Goal: Check status: Check status

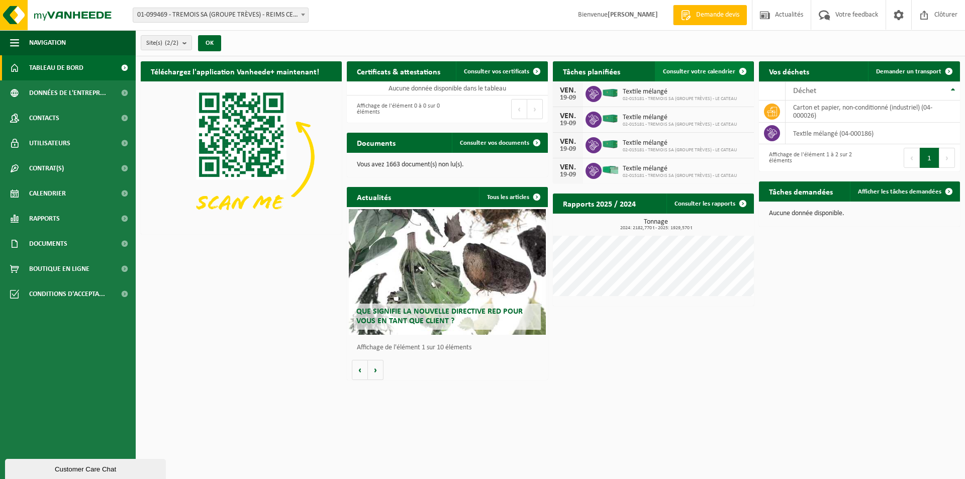
click at [701, 65] on link "Consulter votre calendrier" at bounding box center [704, 71] width 98 height 20
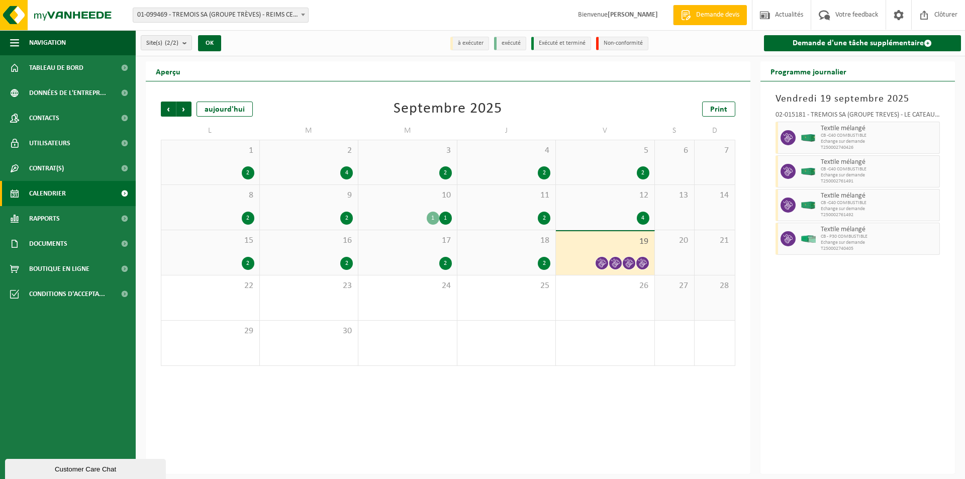
click at [505, 255] on div "18 2" at bounding box center [506, 252] width 98 height 45
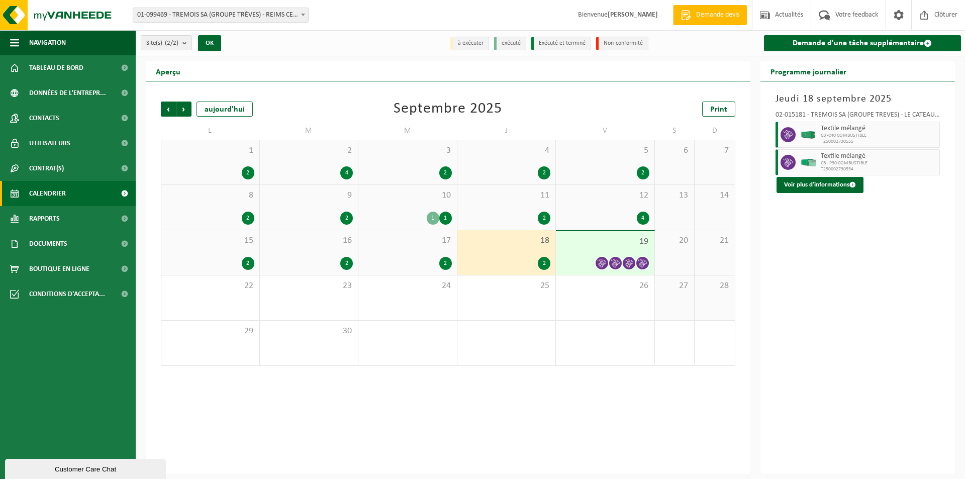
click at [601, 260] on icon at bounding box center [601, 263] width 9 height 9
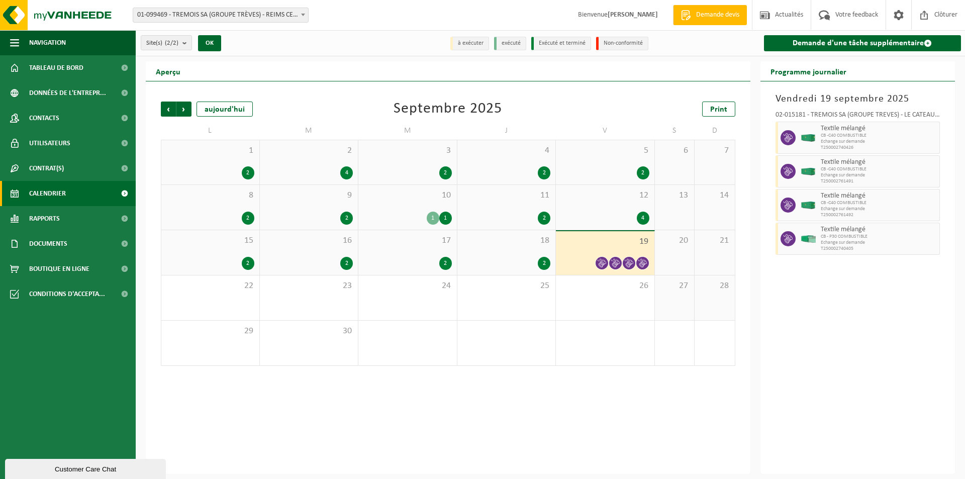
click at [447, 260] on div "2" at bounding box center [445, 263] width 13 height 13
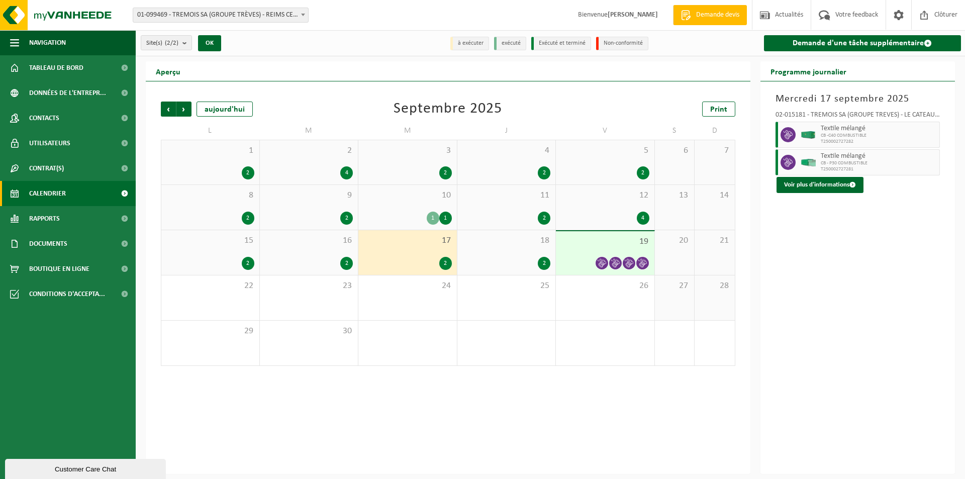
click at [421, 206] on div "10 1 1" at bounding box center [407, 207] width 98 height 45
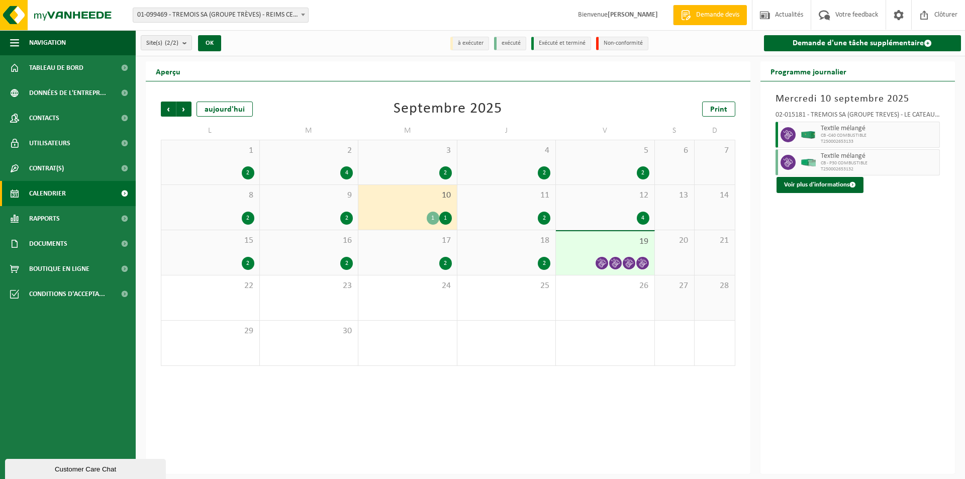
click at [412, 270] on div "17 2" at bounding box center [407, 252] width 98 height 45
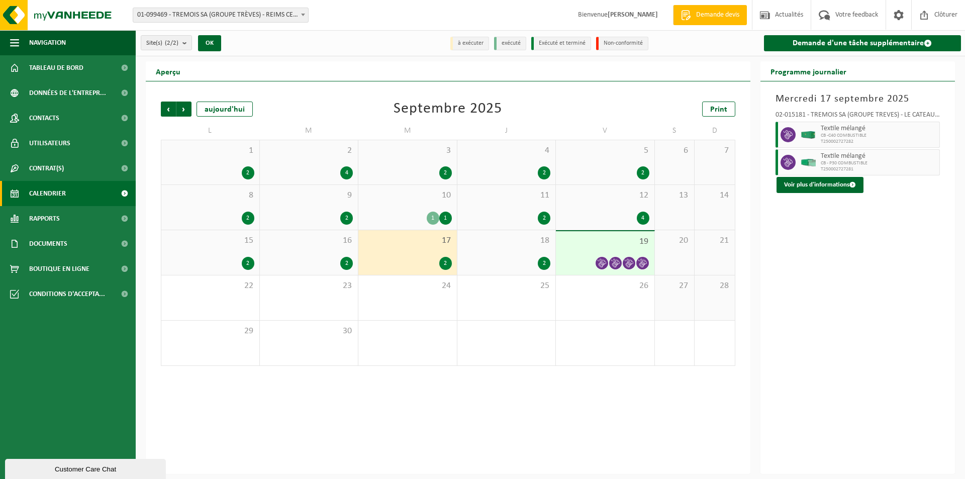
click at [329, 260] on div "2" at bounding box center [309, 263] width 88 height 13
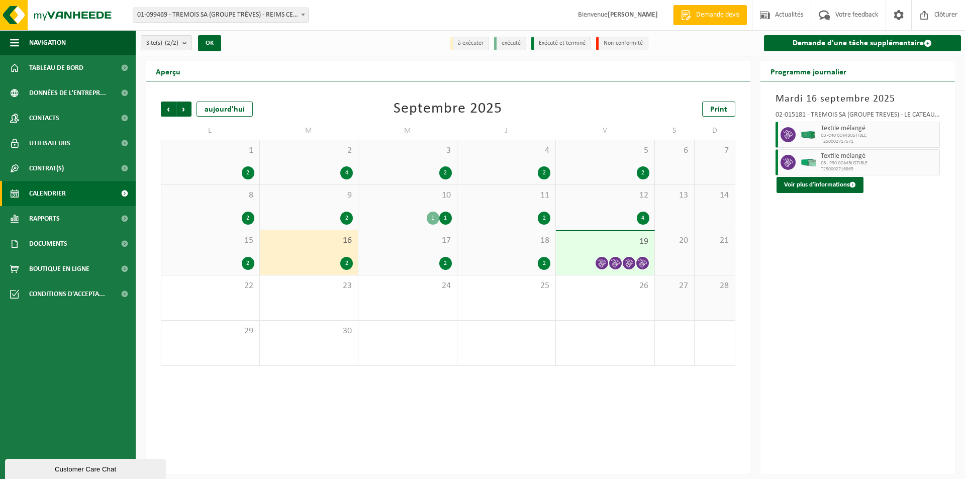
click at [225, 247] on div "15 2" at bounding box center [210, 252] width 98 height 45
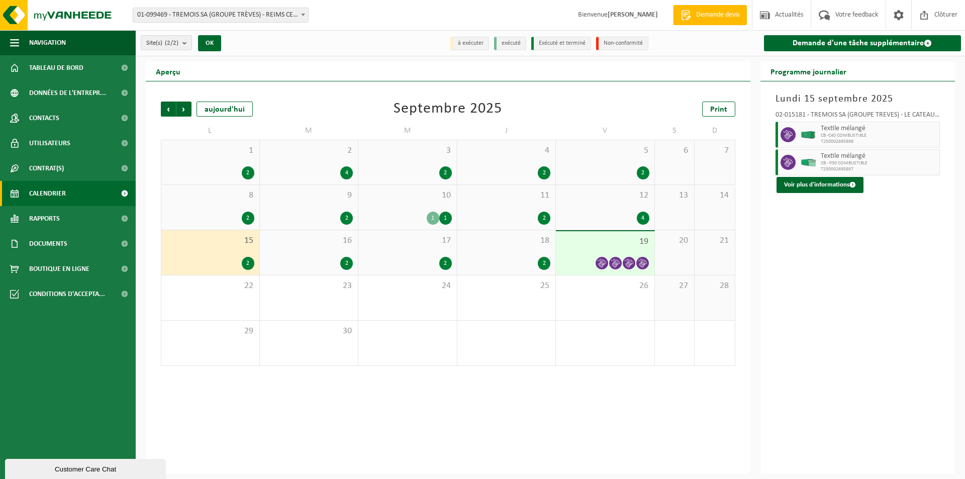
click at [615, 210] on div "12 4" at bounding box center [605, 207] width 98 height 45
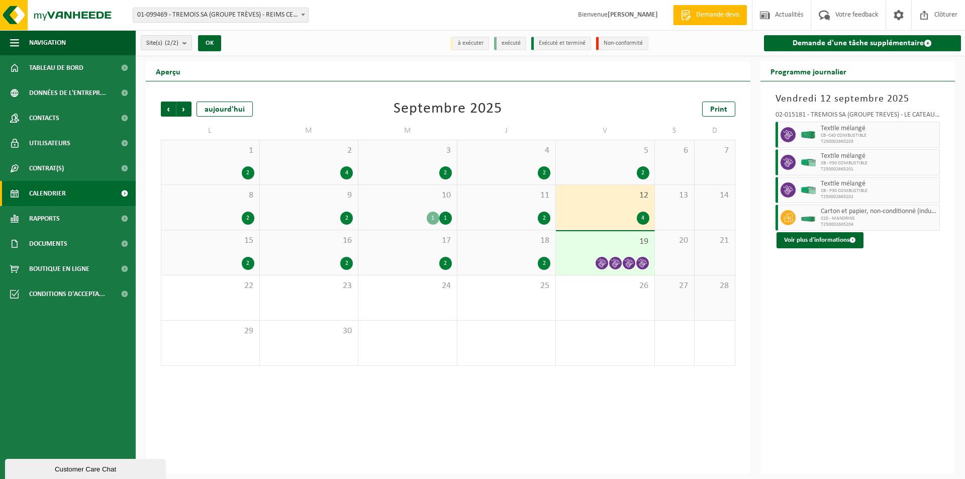
click at [529, 195] on span "11" at bounding box center [506, 195] width 88 height 11
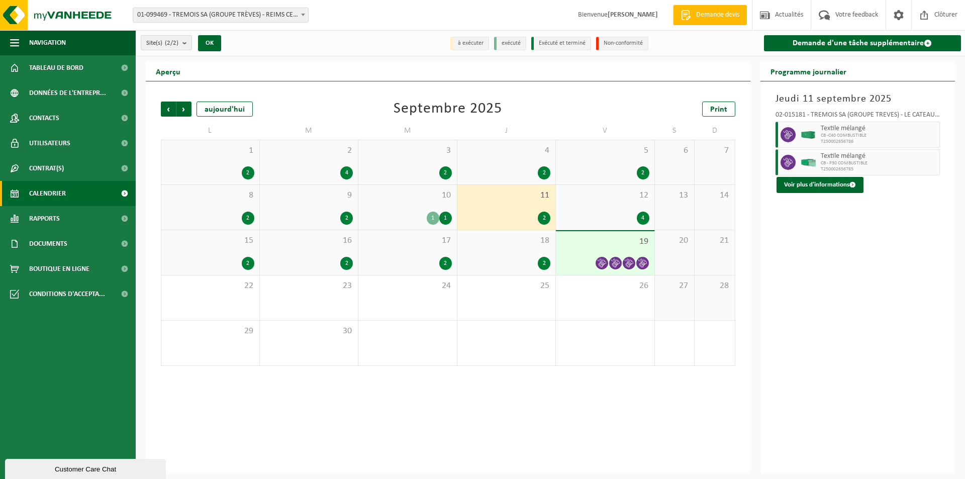
click at [636, 205] on div "12 4" at bounding box center [605, 207] width 98 height 45
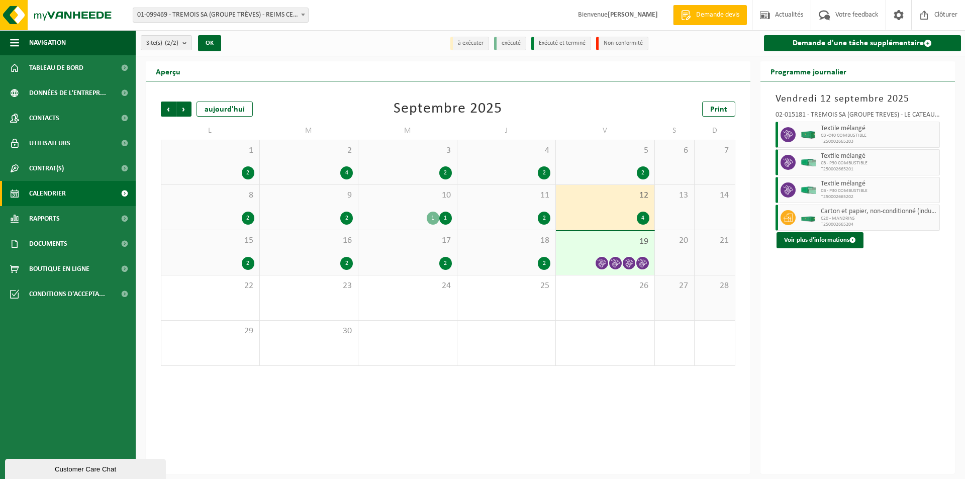
click at [610, 173] on div "2" at bounding box center [605, 172] width 88 height 13
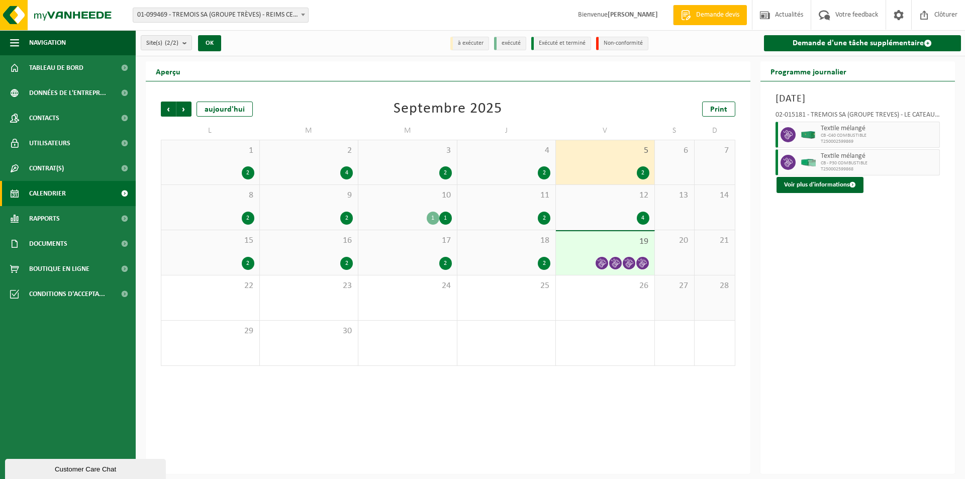
click at [518, 170] on div "2" at bounding box center [506, 172] width 88 height 13
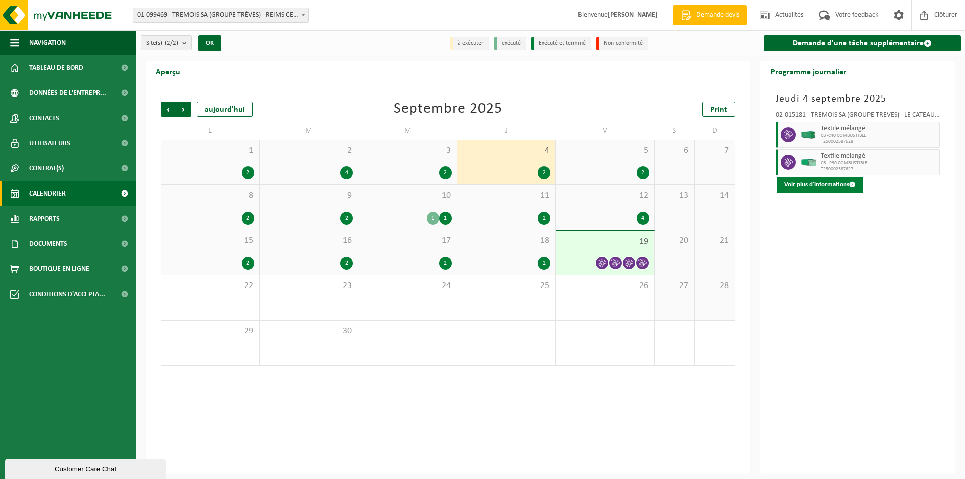
click at [797, 186] on button "Voir plus d'informations" at bounding box center [819, 185] width 87 height 16
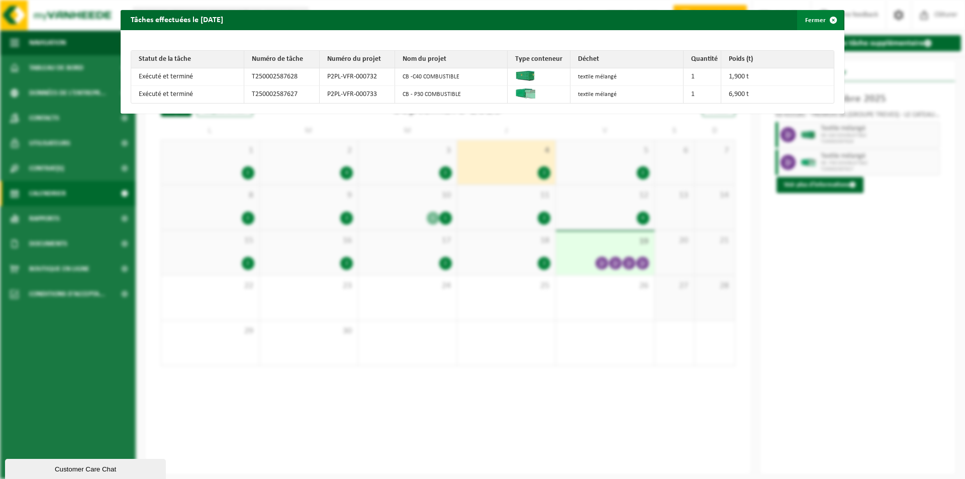
click at [823, 22] on span "button" at bounding box center [833, 20] width 20 height 20
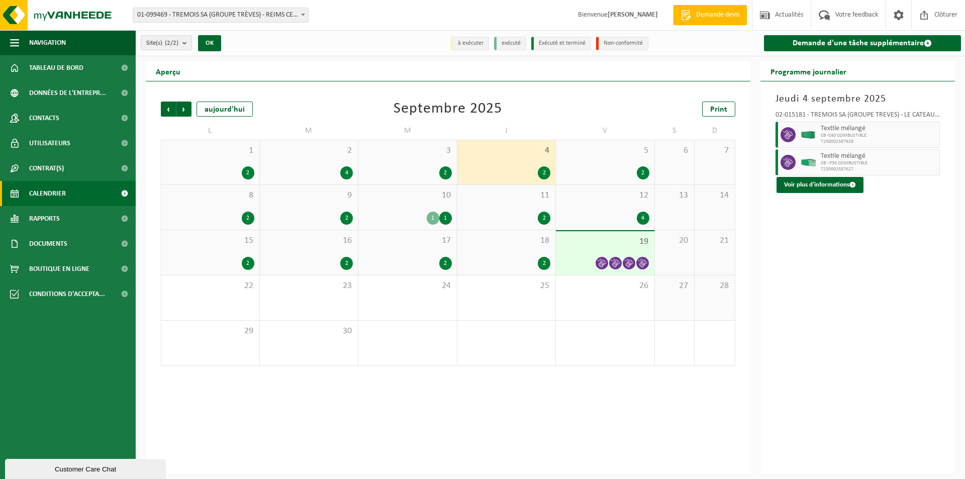
click at [621, 159] on div "5 2" at bounding box center [605, 162] width 98 height 44
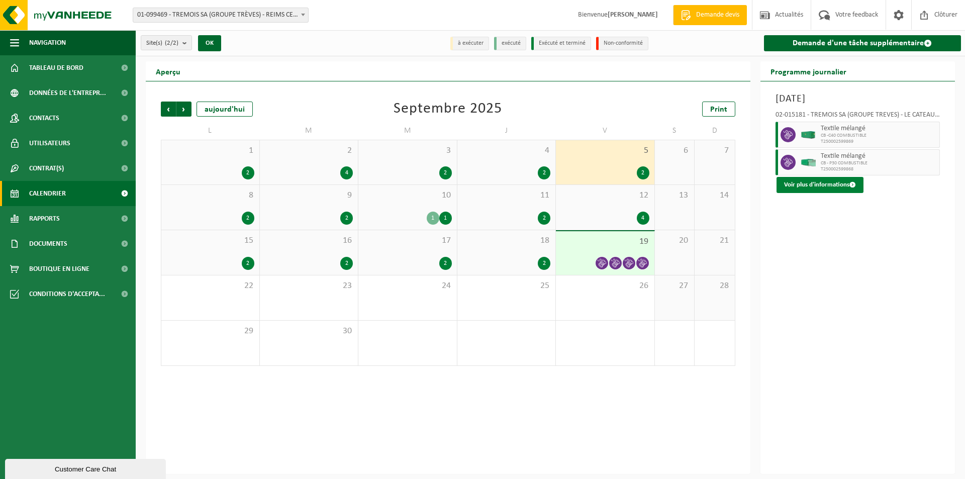
click at [800, 181] on button "Voir plus d'informations" at bounding box center [819, 185] width 87 height 16
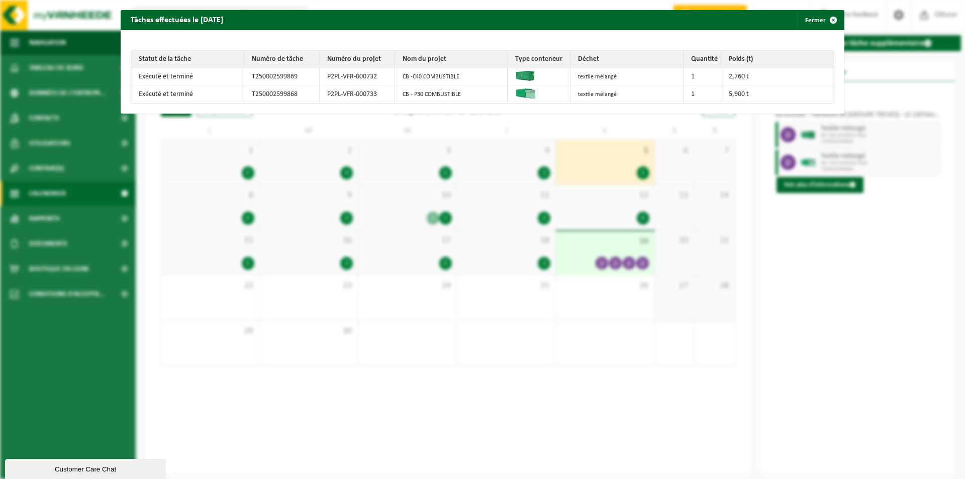
click at [829, 212] on div "Tâches effectuées le 2025-09-05 Fermer Statut de la tâche Numéro de tâche Numér…" at bounding box center [482, 239] width 965 height 479
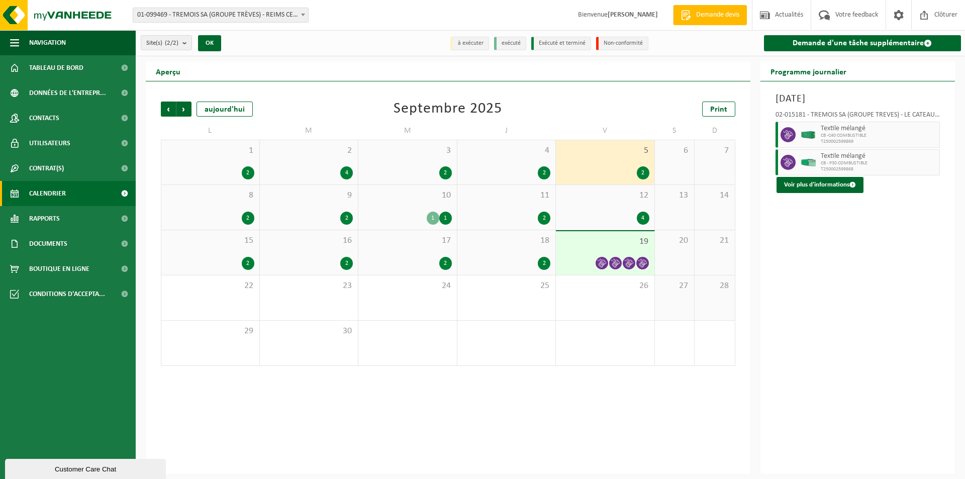
click at [820, 138] on div "Textile mélangé CB -C40 COMBUSTIBLE T250002599869" at bounding box center [879, 135] width 122 height 26
click at [506, 154] on span "4" at bounding box center [506, 150] width 88 height 11
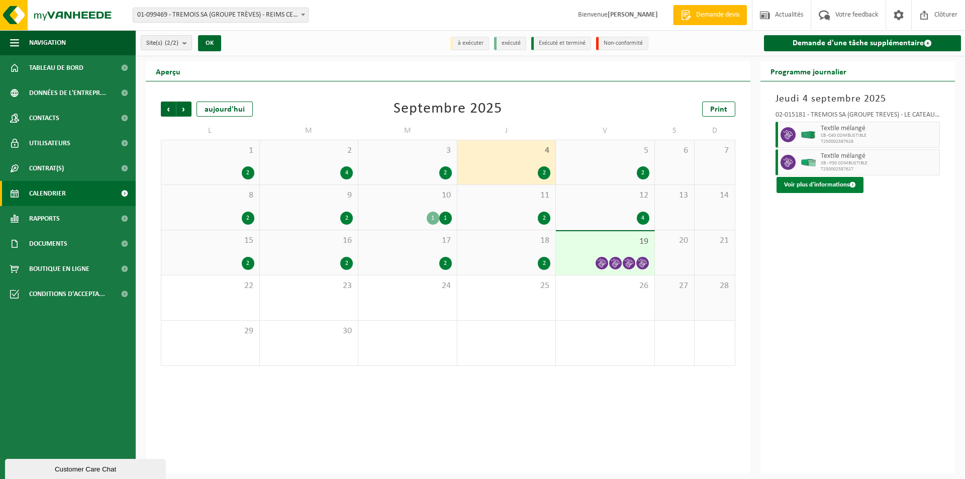
click at [808, 184] on button "Voir plus d'informations" at bounding box center [819, 185] width 87 height 16
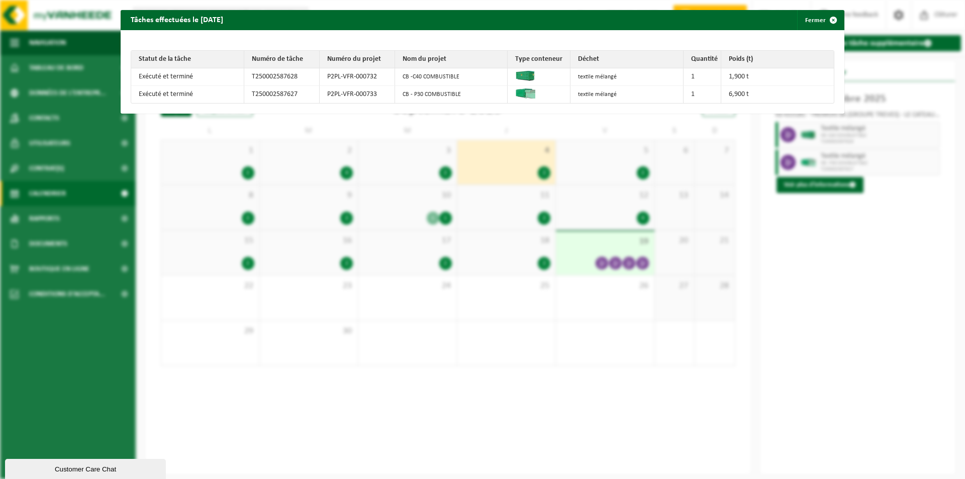
click at [794, 204] on div "Tâches effectuées le 2025-09-04 Fermer Statut de la tâche Numéro de tâche Numér…" at bounding box center [482, 239] width 965 height 479
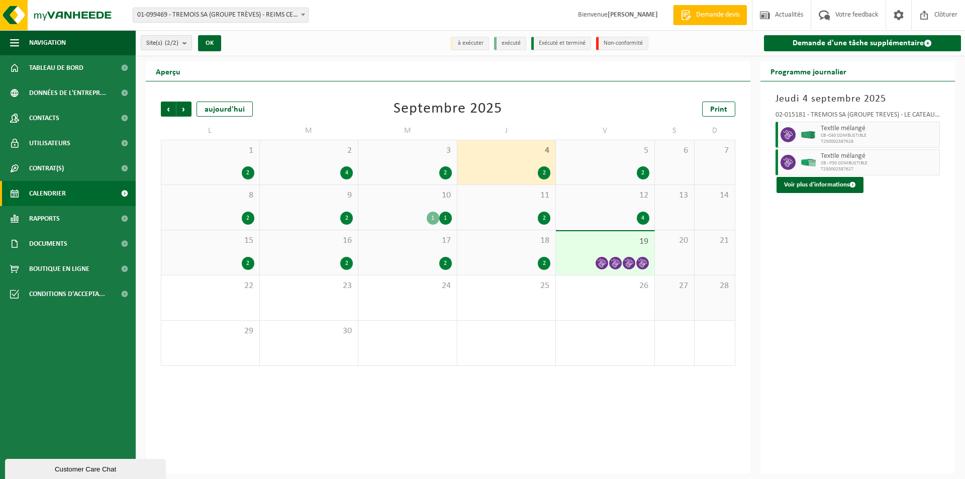
click at [419, 158] on div "3 2" at bounding box center [407, 162] width 98 height 44
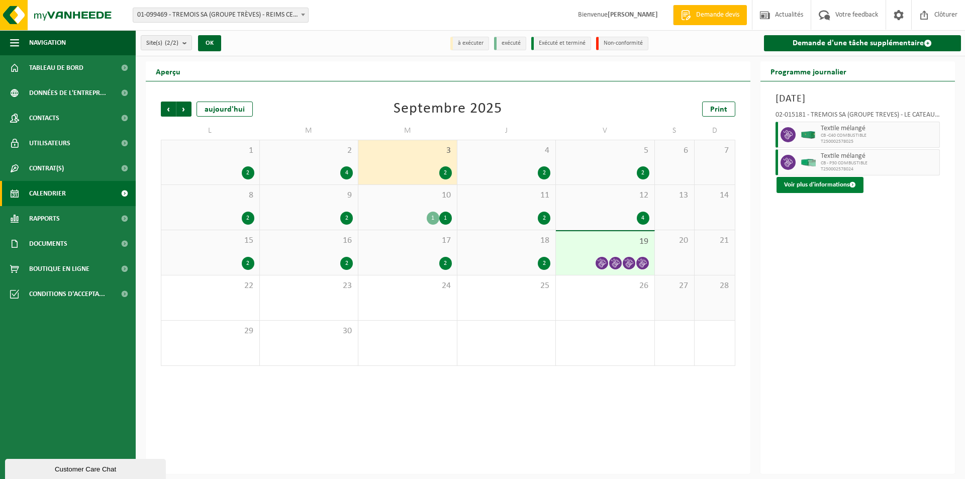
click at [824, 183] on button "Voir plus d'informations" at bounding box center [819, 185] width 87 height 16
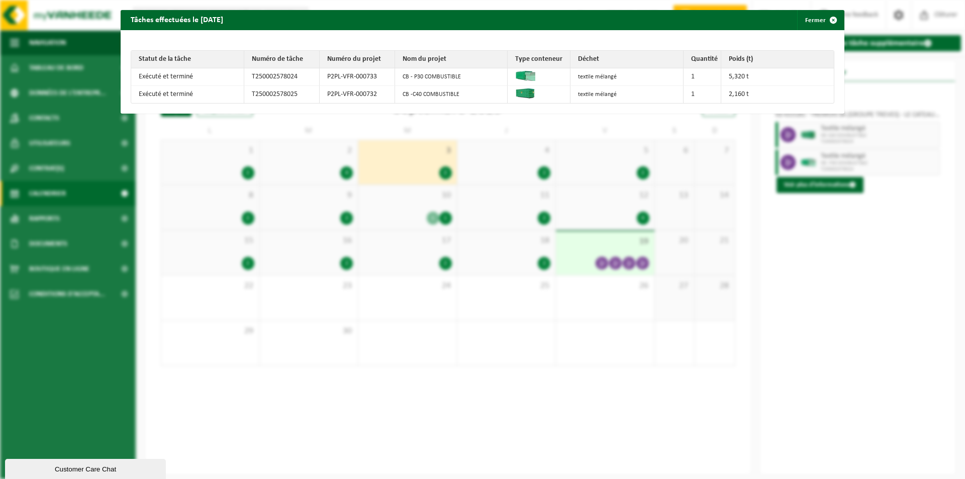
click at [833, 226] on div "Tâches effectuées le 2025-09-03 Fermer Statut de la tâche Numéro de tâche Numér…" at bounding box center [482, 239] width 965 height 479
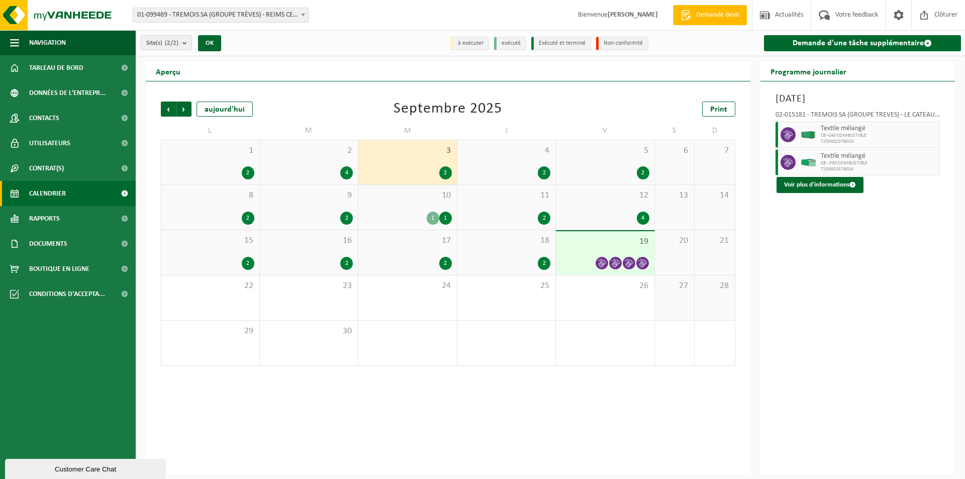
click at [323, 153] on span "2" at bounding box center [309, 150] width 88 height 11
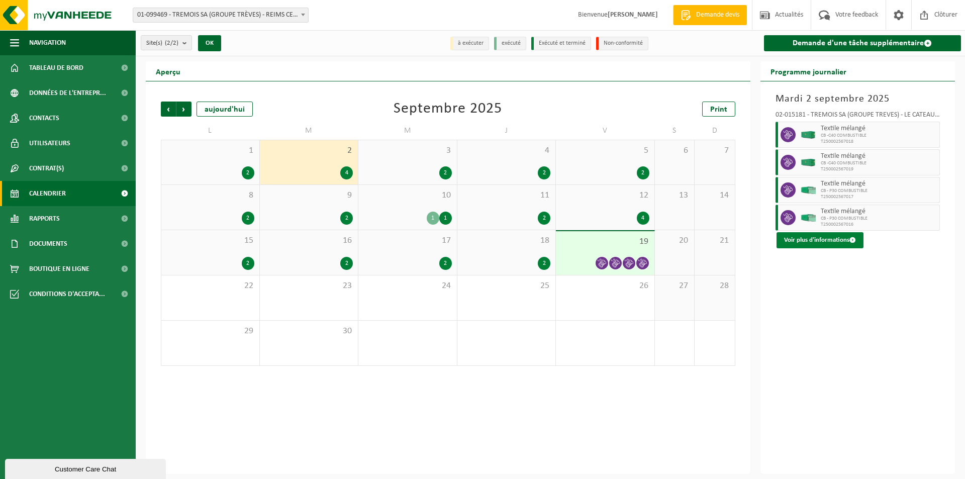
click at [820, 245] on button "Voir plus d'informations" at bounding box center [819, 240] width 87 height 16
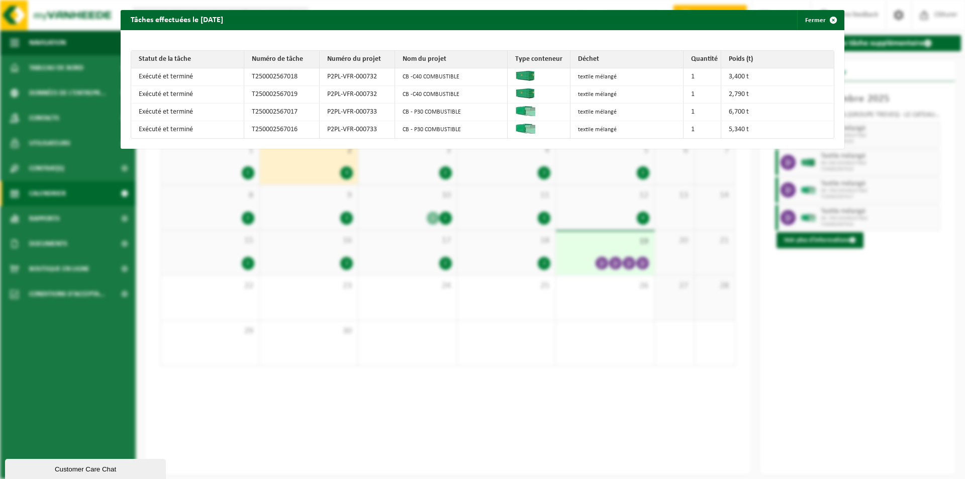
click at [822, 295] on div "Tâches effectuées le 2025-09-02 Fermer Statut de la tâche Numéro de tâche Numér…" at bounding box center [482, 239] width 965 height 479
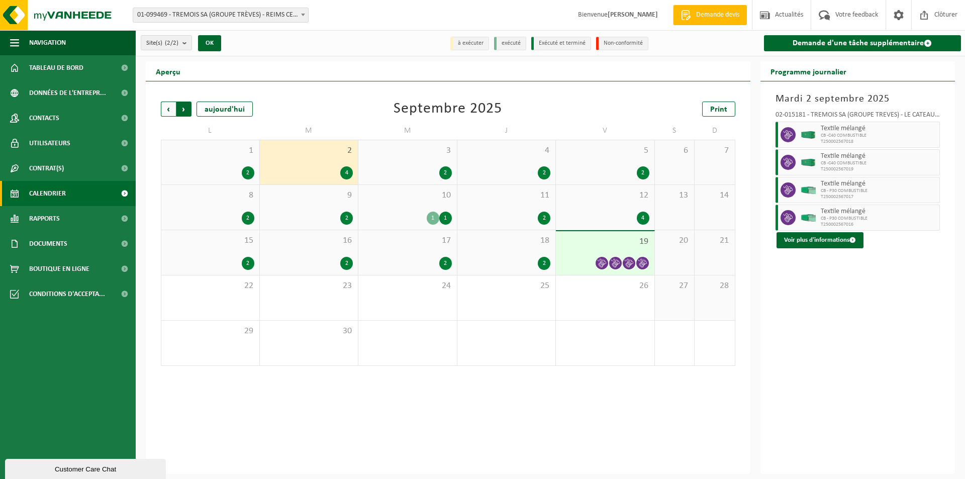
click at [163, 108] on span "Précédent" at bounding box center [168, 108] width 15 height 15
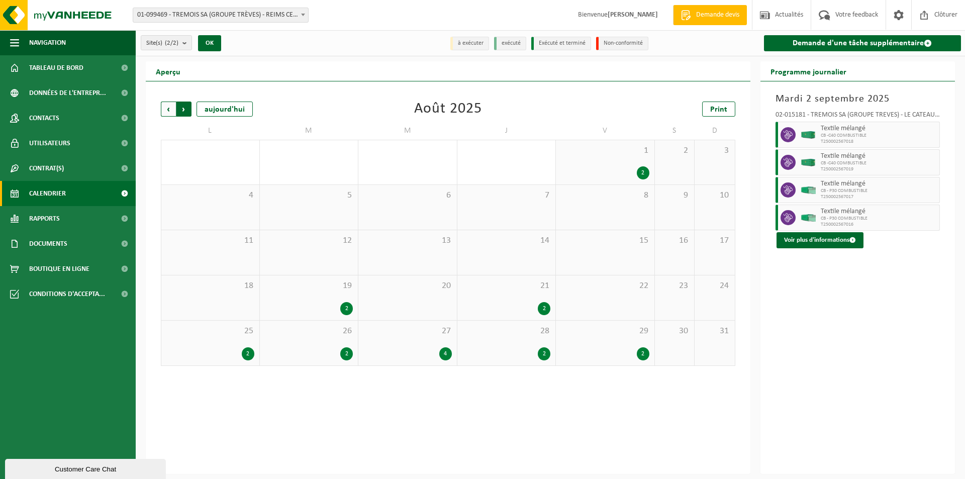
click at [162, 109] on span "Précédent" at bounding box center [168, 108] width 15 height 15
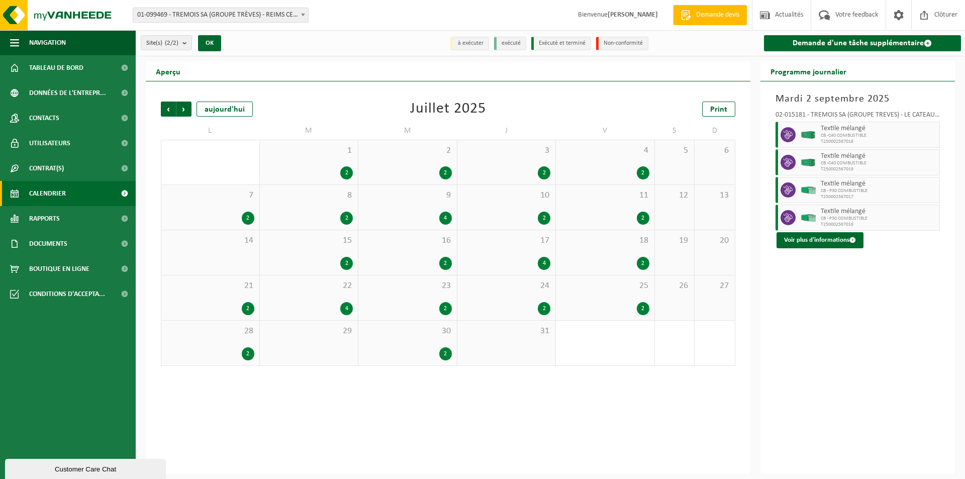
click at [445, 341] on div "30 2" at bounding box center [407, 343] width 98 height 45
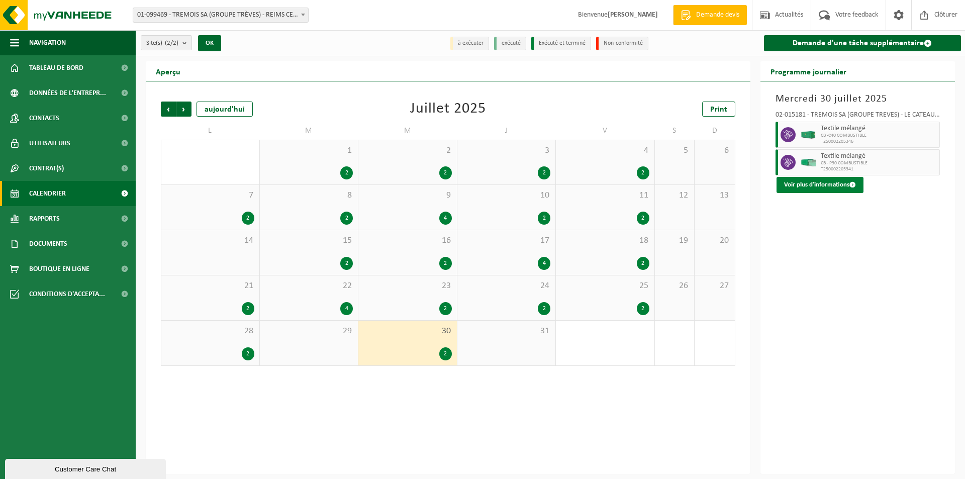
click at [828, 177] on button "Voir plus d'informations" at bounding box center [819, 185] width 87 height 16
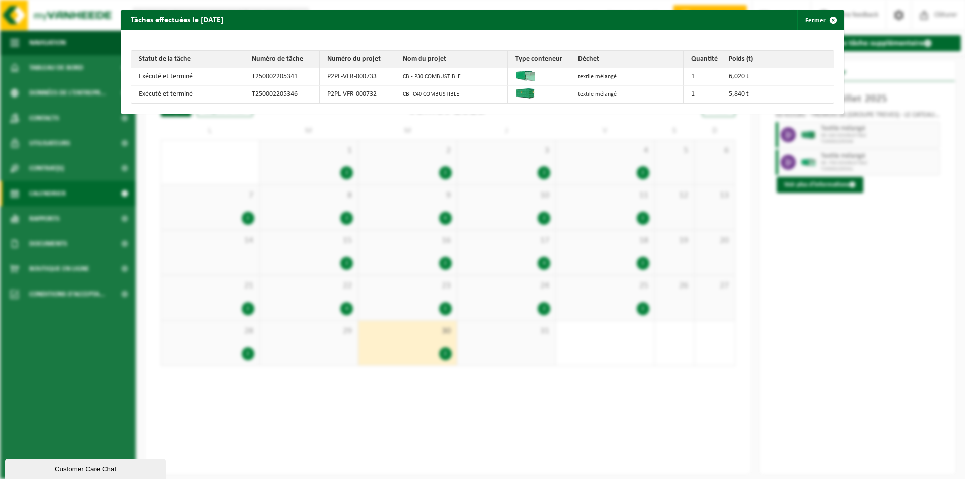
click at [830, 214] on div "Tâches effectuées le 2025-07-30 Fermer Statut de la tâche Numéro de tâche Numér…" at bounding box center [482, 239] width 965 height 479
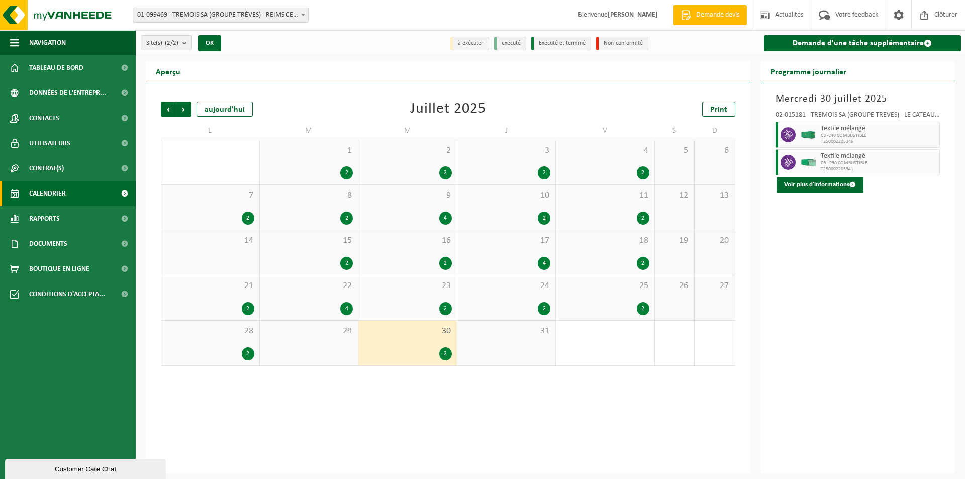
click at [628, 301] on div "25 2" at bounding box center [605, 297] width 98 height 45
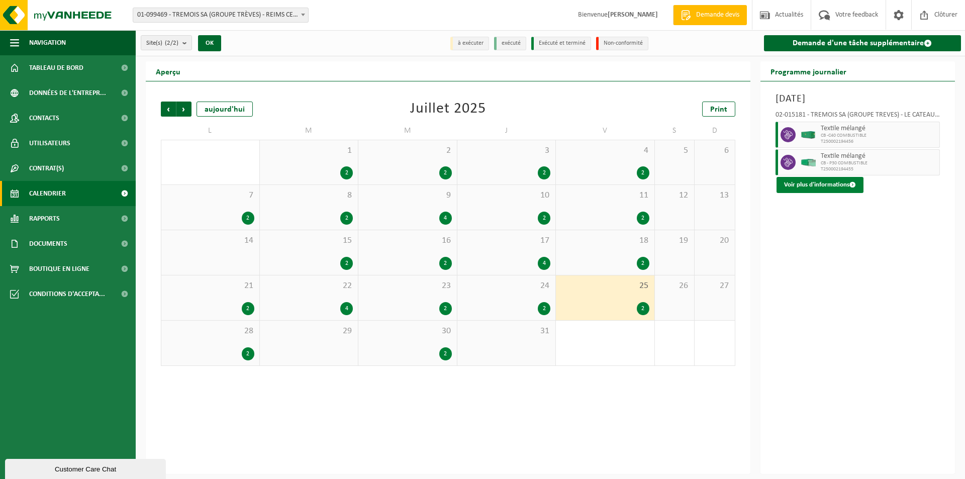
click at [809, 184] on button "Voir plus d'informations" at bounding box center [819, 185] width 87 height 16
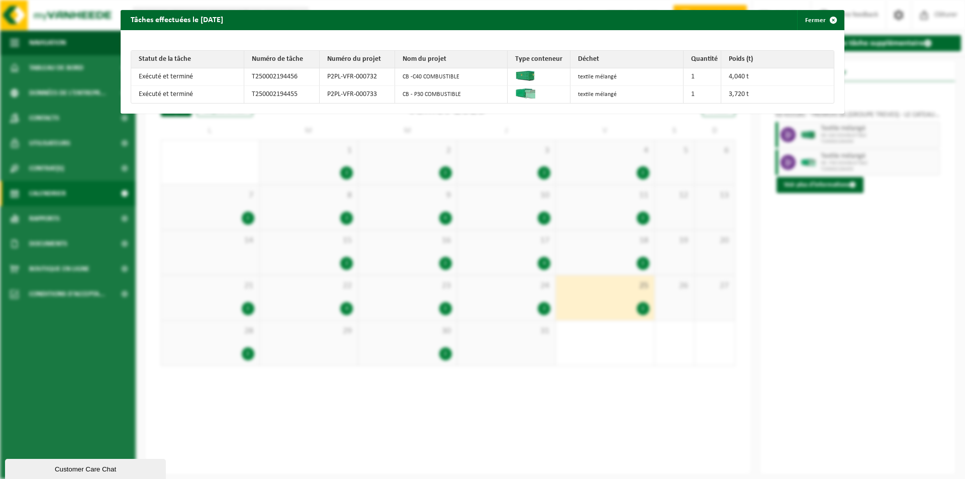
click at [837, 231] on div "Tâches effectuées le 2025-07-25 Fermer Statut de la tâche Numéro de tâche Numér…" at bounding box center [482, 239] width 965 height 479
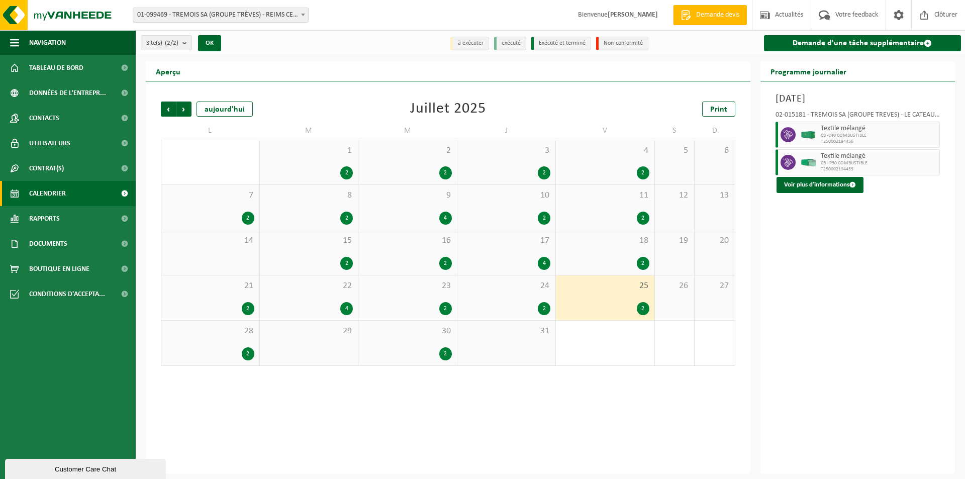
click at [516, 287] on span "24" at bounding box center [506, 285] width 88 height 11
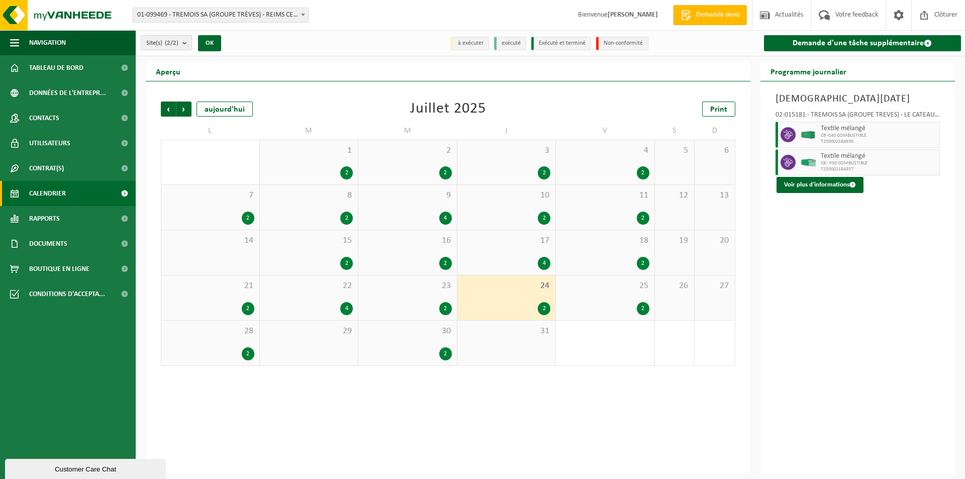
click at [789, 187] on button "Voir plus d'informations" at bounding box center [819, 185] width 87 height 16
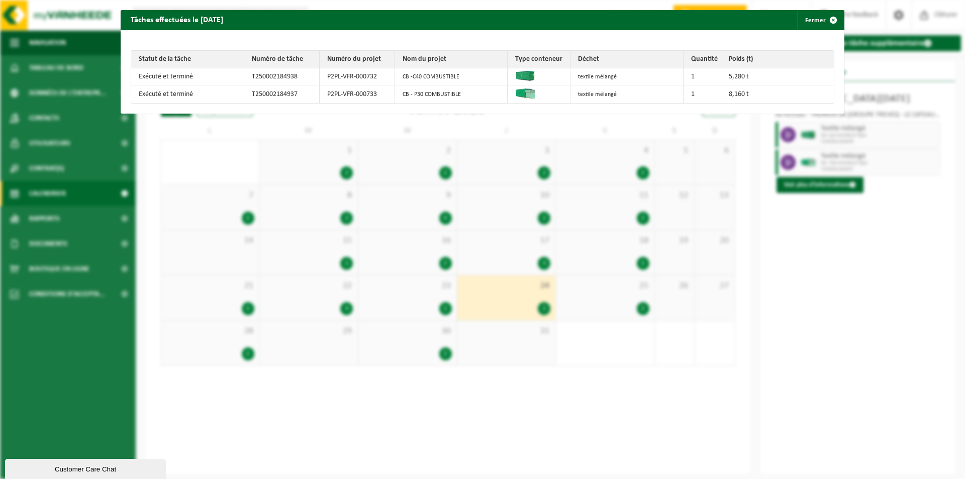
click at [844, 226] on div "Tâches effectuées le 2025-07-24 Fermer Statut de la tâche Numéro de tâche Numér…" at bounding box center [482, 239] width 965 height 479
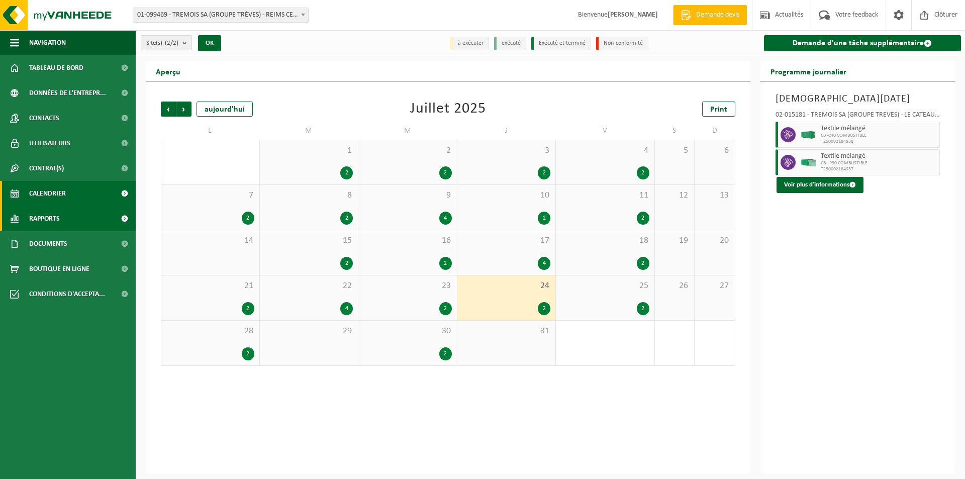
click at [54, 222] on span "Rapports" at bounding box center [44, 218] width 31 height 25
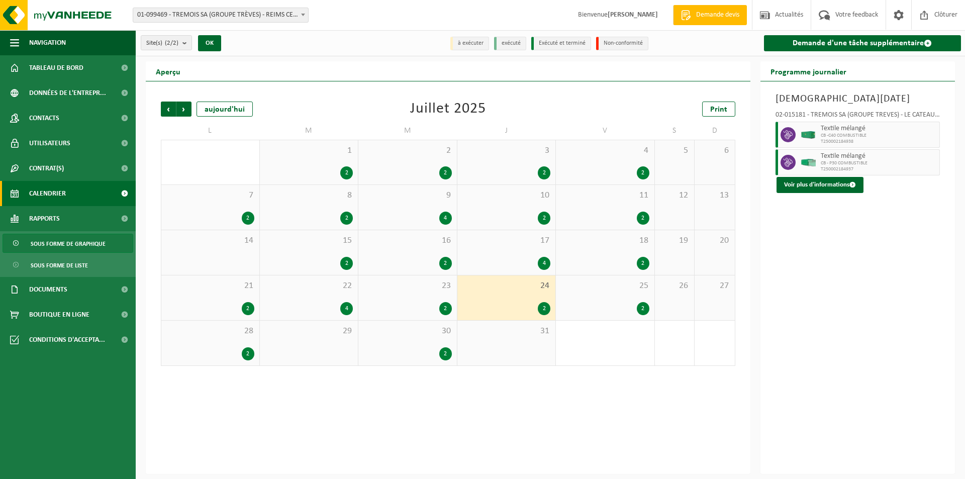
click at [69, 243] on span "Sous forme de graphique" at bounding box center [68, 243] width 75 height 19
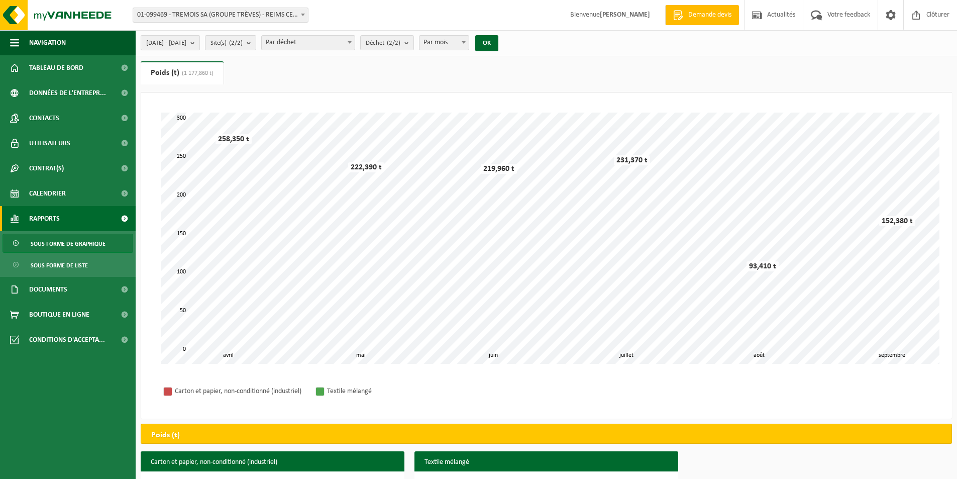
click at [168, 40] on span "2025-04-01 - 2025-09-19" at bounding box center [166, 43] width 40 height 15
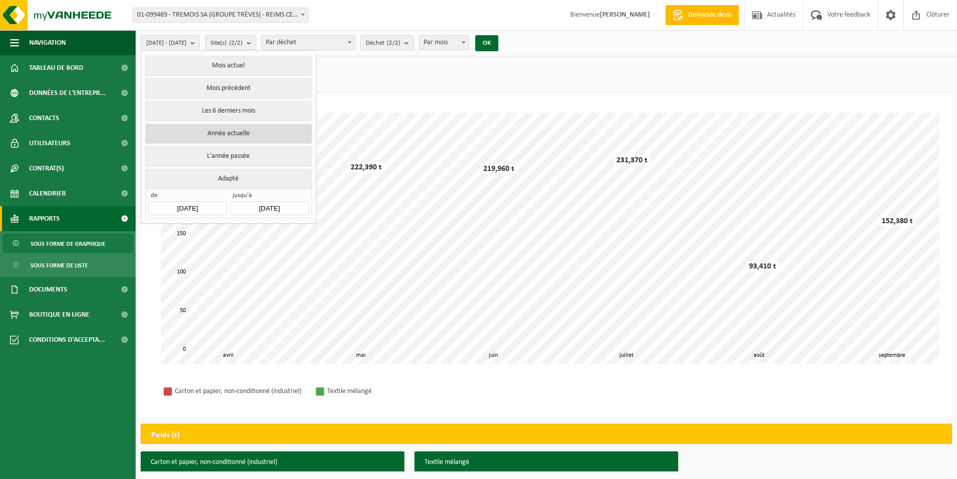
click at [241, 134] on button "Année actuelle" at bounding box center [228, 134] width 166 height 20
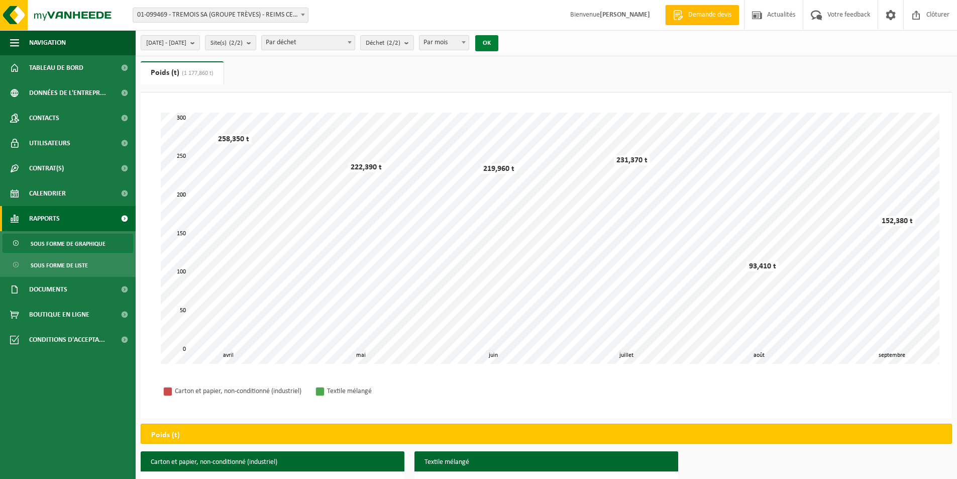
click at [498, 47] on button "OK" at bounding box center [486, 43] width 23 height 16
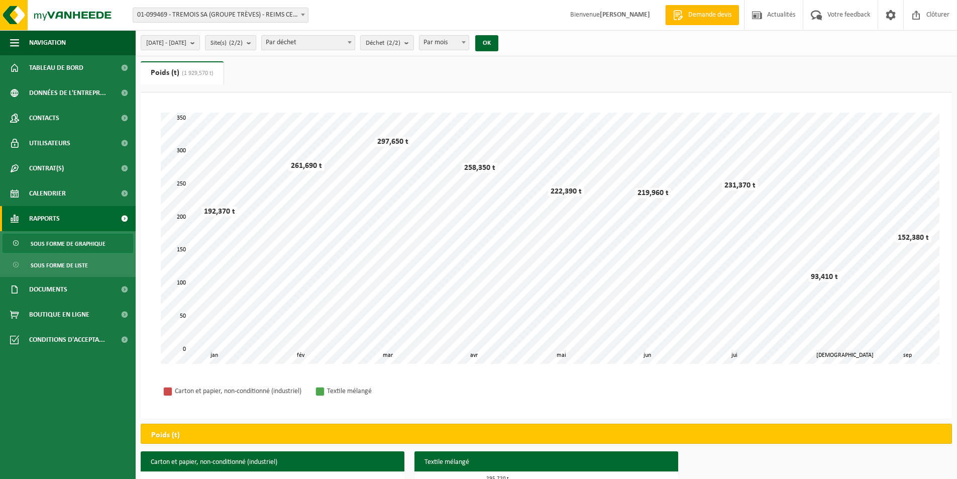
click at [670, 87] on ul "Poids (t) (1 929,570 t) Volume (m³)" at bounding box center [546, 76] width 811 height 31
